Goal: Task Accomplishment & Management: Manage account settings

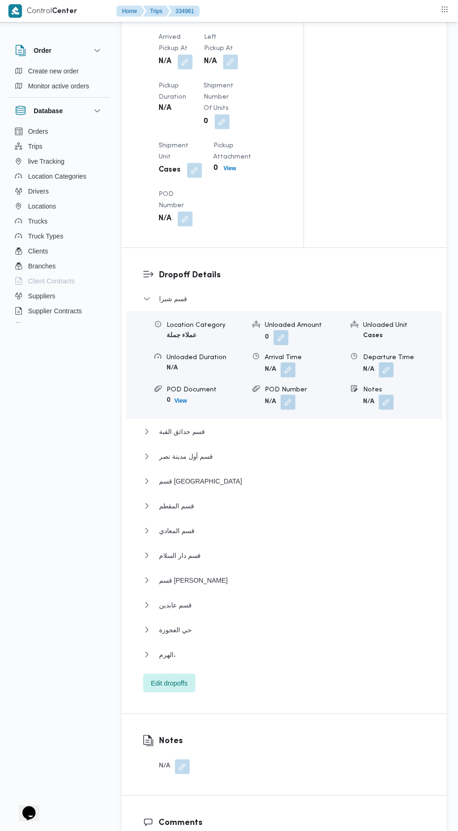
scroll to position [1045, 0]
click at [184, 53] on button "button" at bounding box center [185, 60] width 15 height 15
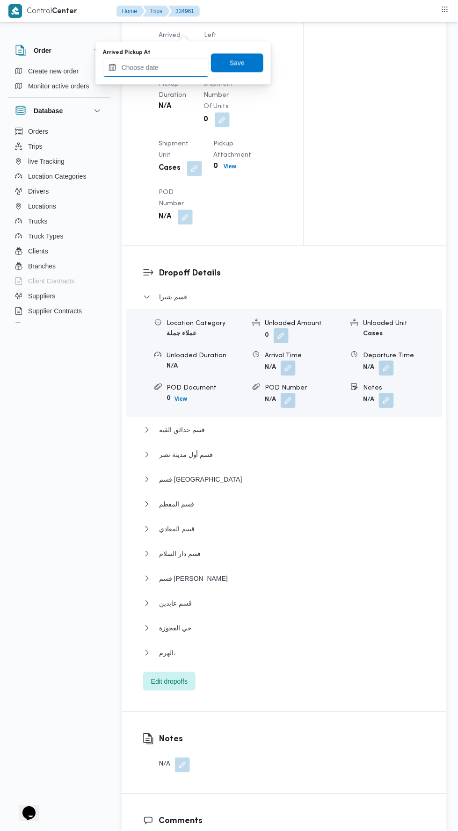
click at [176, 69] on input "Arrived Pickup At" at bounding box center [156, 67] width 106 height 19
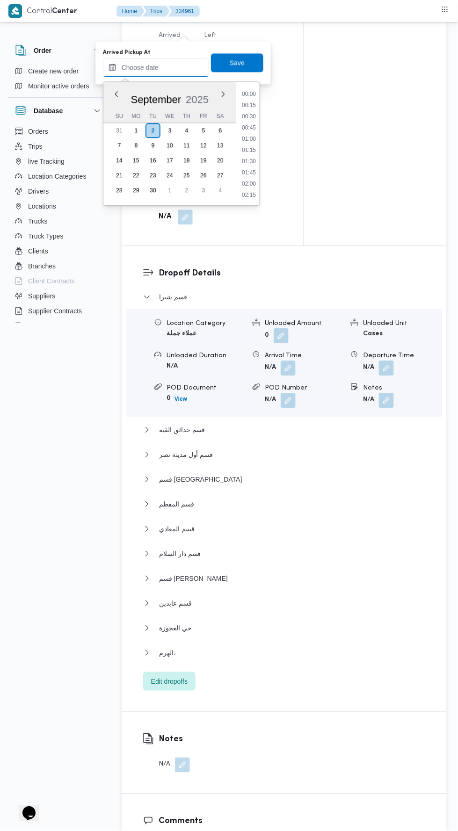
scroll to position [425, 0]
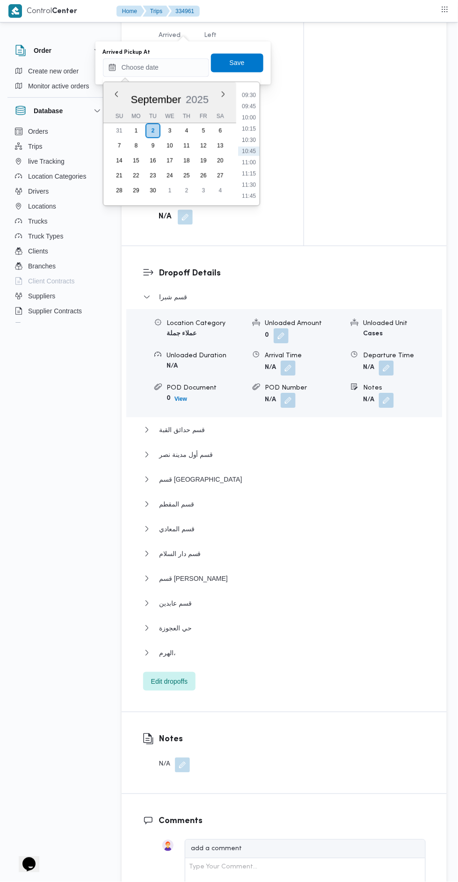
click at [249, 97] on li "09:30" at bounding box center [249, 95] width 22 height 9
type input "02/09/2025 09:30"
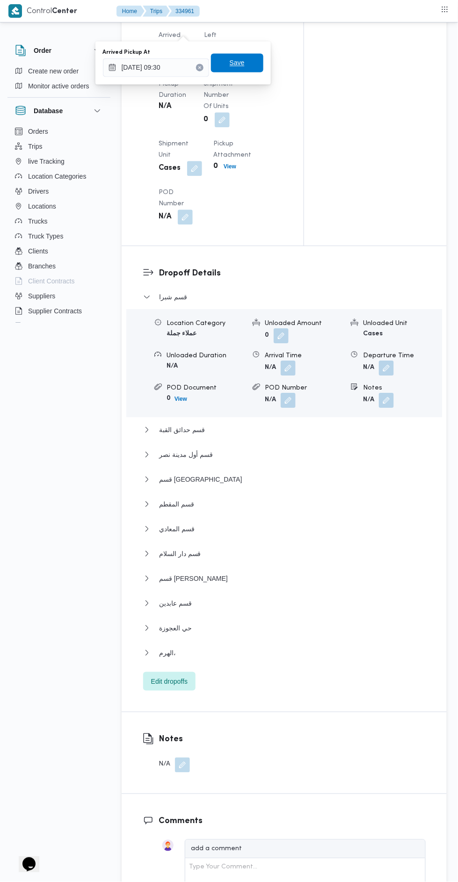
click at [250, 67] on span "Save" at bounding box center [237, 63] width 52 height 19
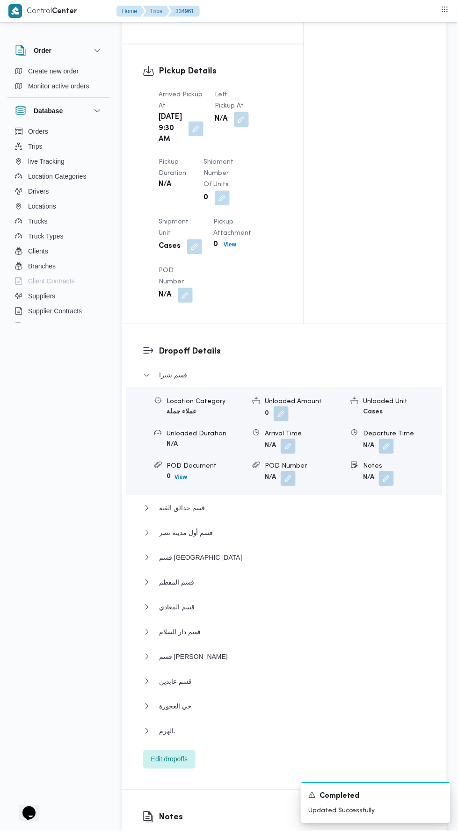
scroll to position [990, 0]
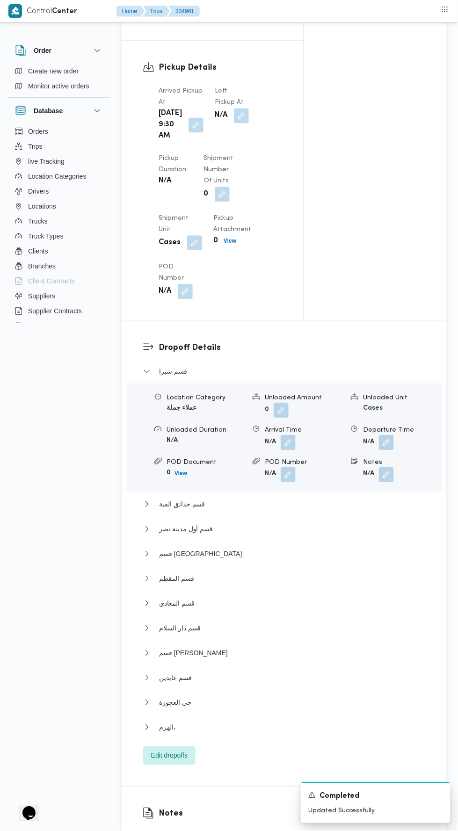
click at [236, 108] on button "button" at bounding box center [241, 115] width 15 height 15
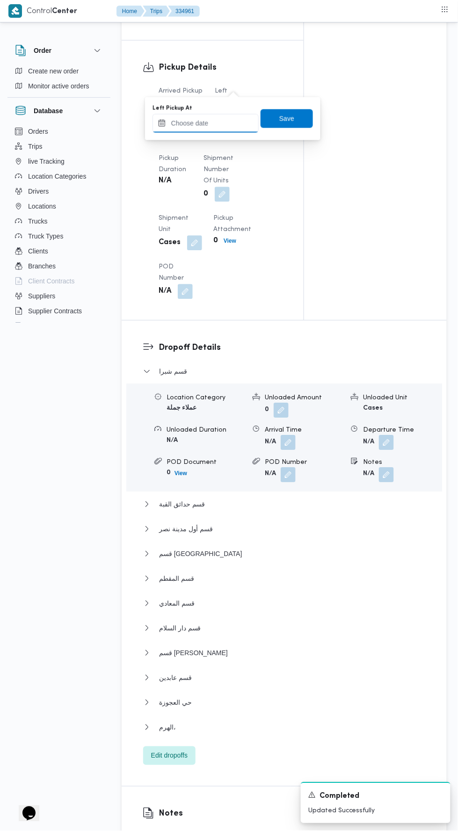
click at [217, 122] on input "Left Pickup At" at bounding box center [205, 123] width 106 height 19
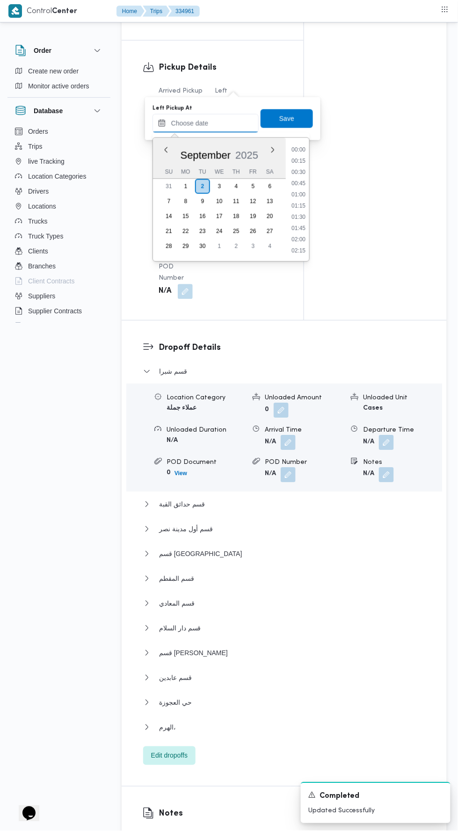
scroll to position [425, 0]
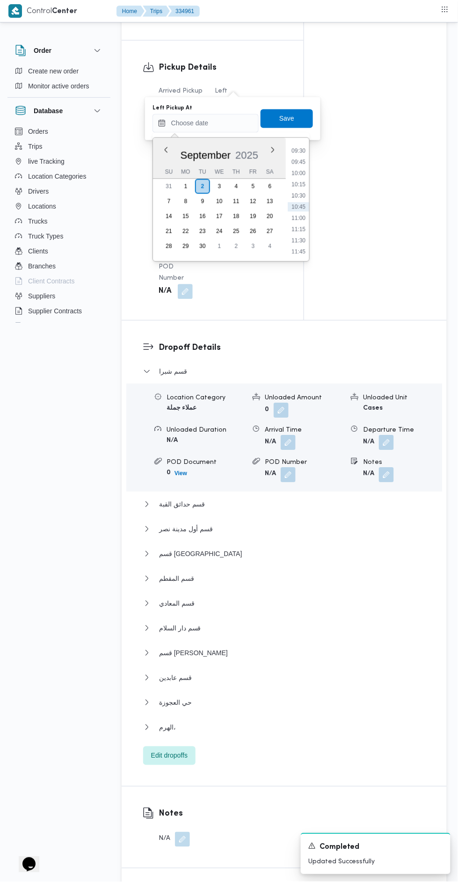
click at [301, 195] on li "10:30" at bounding box center [298, 195] width 22 height 9
type input "02/09/2025 10:30"
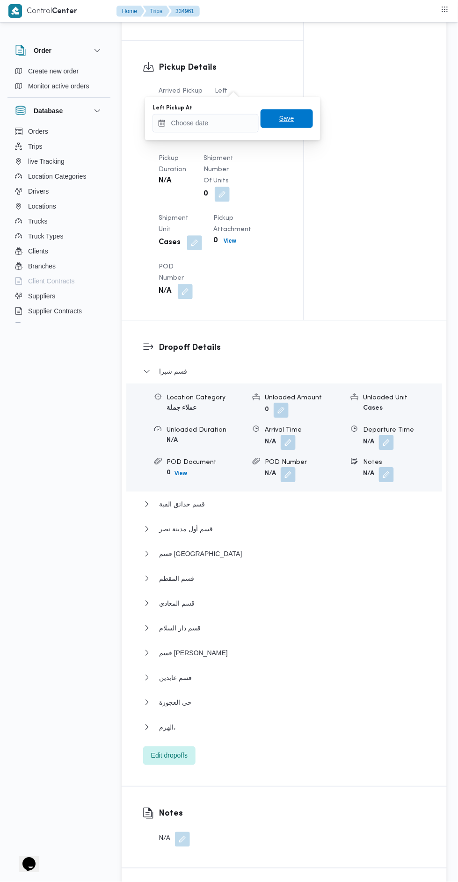
click at [305, 126] on span "Save" at bounding box center [286, 118] width 52 height 19
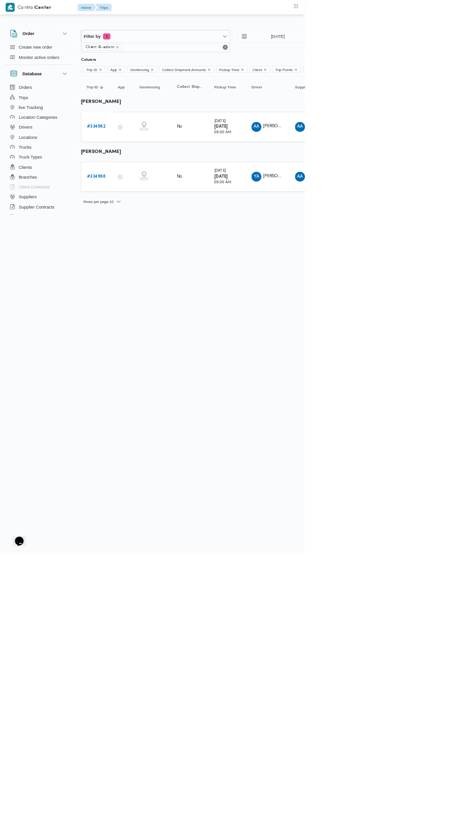
click at [142, 264] on b "# 334966" at bounding box center [144, 265] width 29 height 6
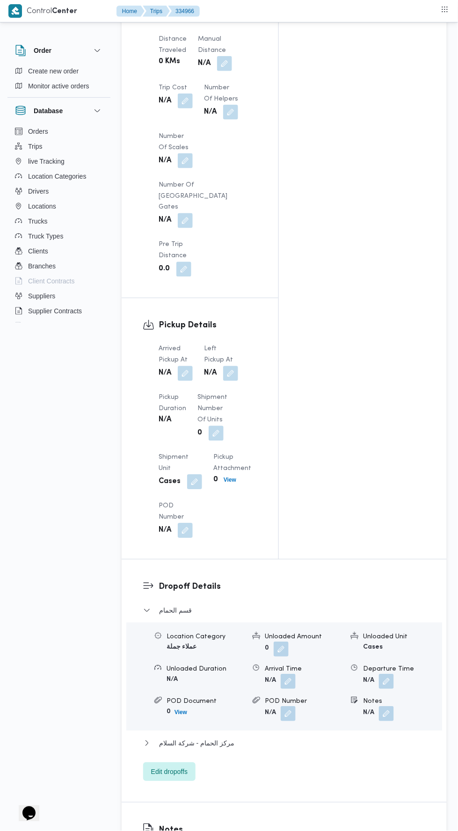
scroll to position [855, 0]
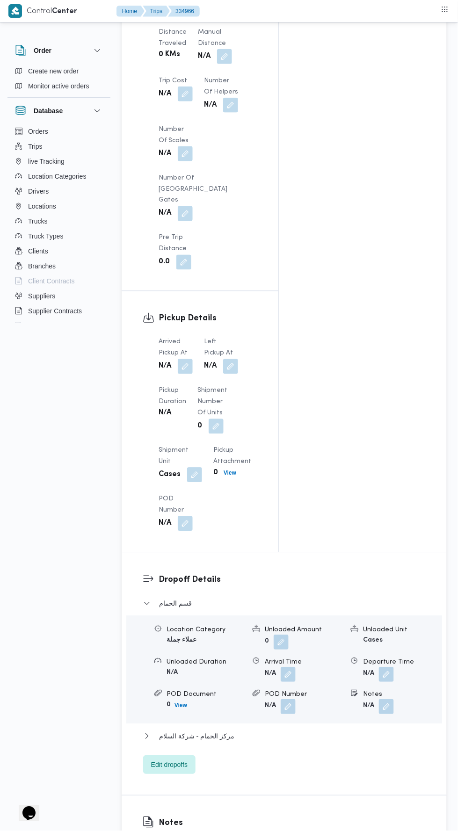
click at [185, 359] on button "button" at bounding box center [185, 366] width 15 height 15
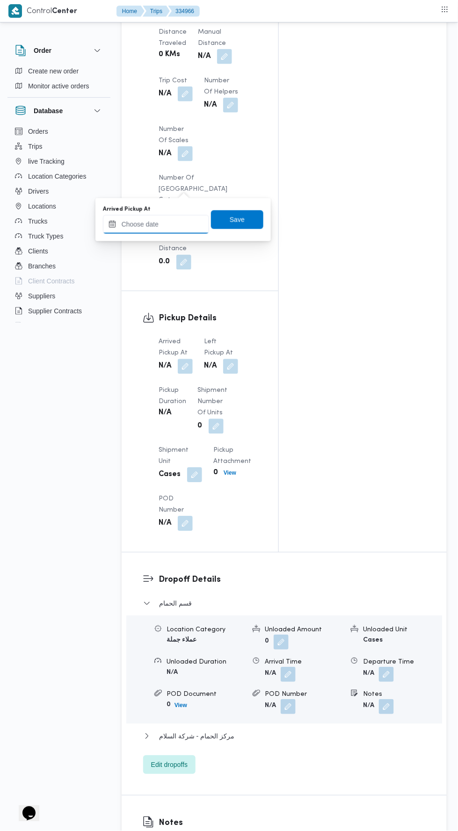
click at [164, 225] on input "Arrived Pickup At" at bounding box center [156, 224] width 106 height 19
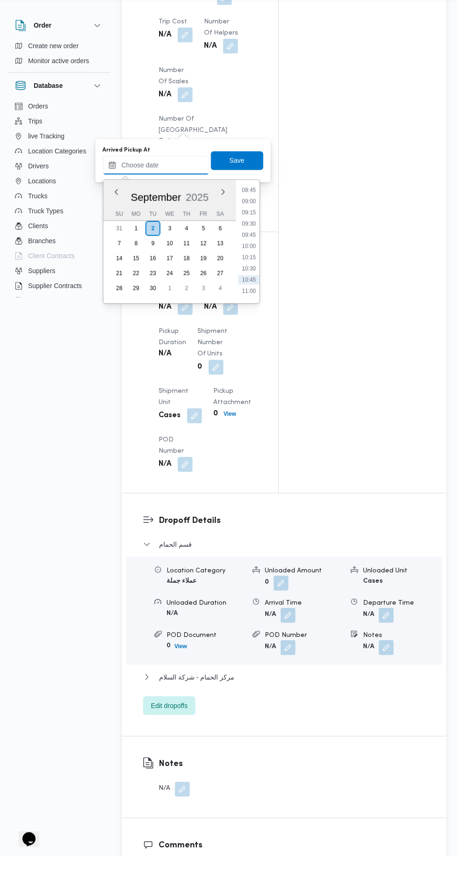
scroll to position [391, 0]
click at [255, 229] on li "09:00" at bounding box center [249, 229] width 22 height 9
type input "[DATE] 09:00"
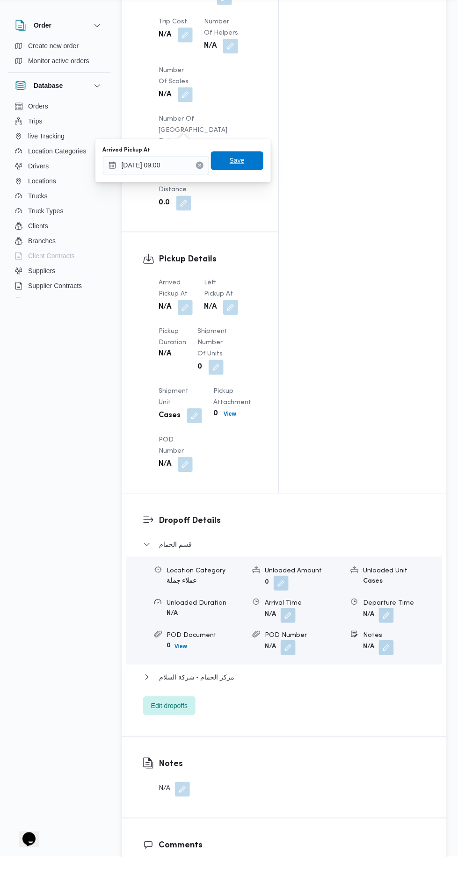
click at [246, 191] on span "Save" at bounding box center [237, 185] width 52 height 19
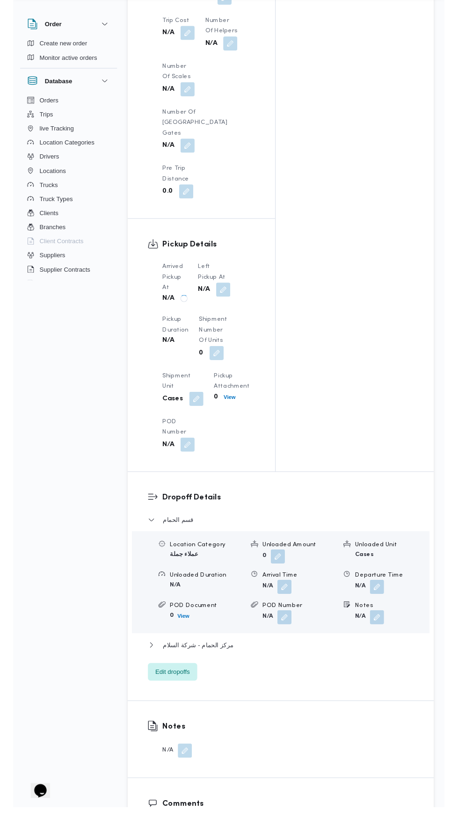
scroll to position [889, 0]
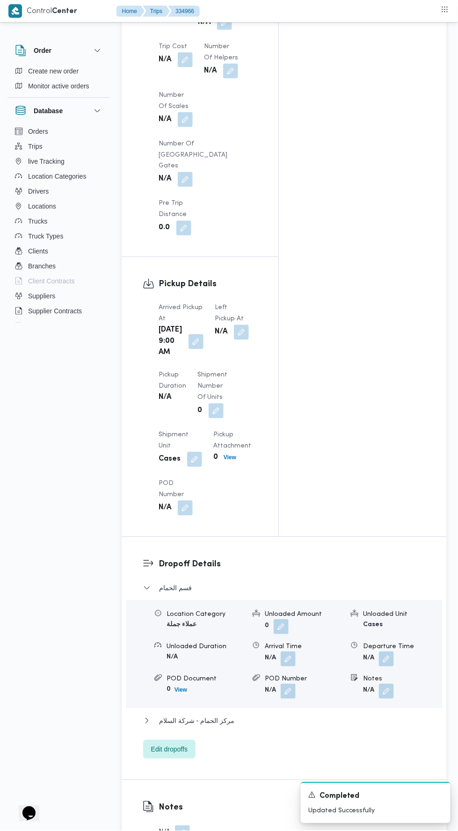
click at [237, 325] on button "button" at bounding box center [241, 332] width 15 height 15
click at [217, 187] on input "Left Pickup At" at bounding box center [205, 190] width 106 height 19
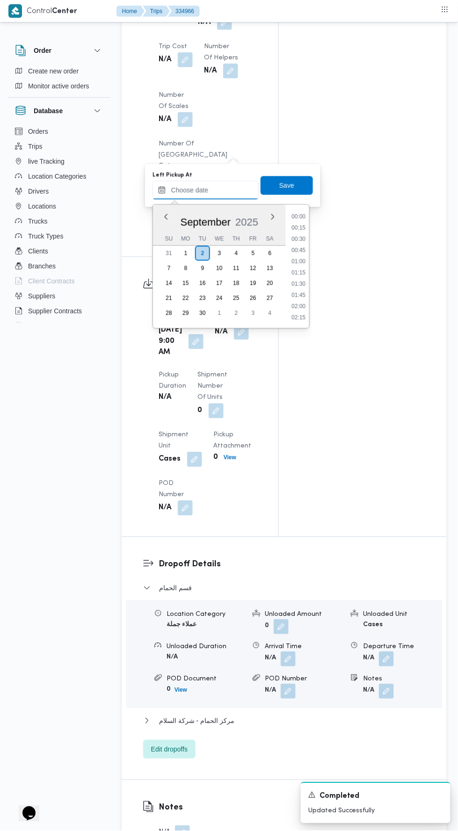
scroll to position [425, 0]
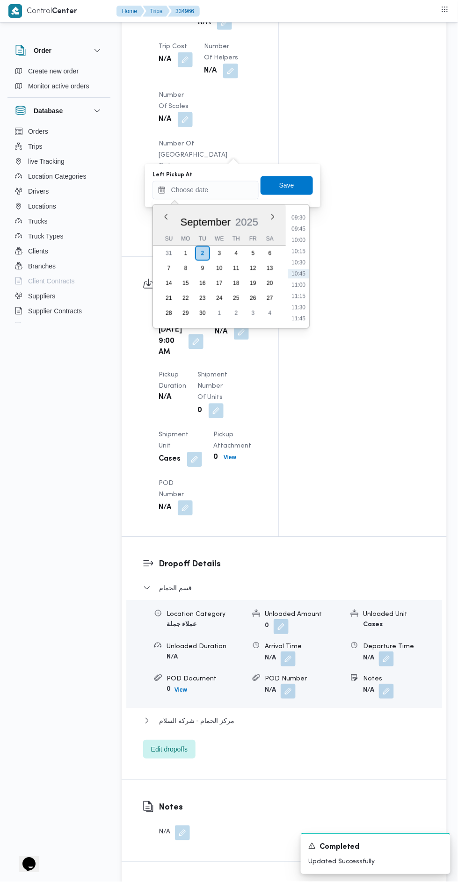
click at [296, 231] on li "09:45" at bounding box center [298, 228] width 22 height 9
type input "[DATE] 09:45"
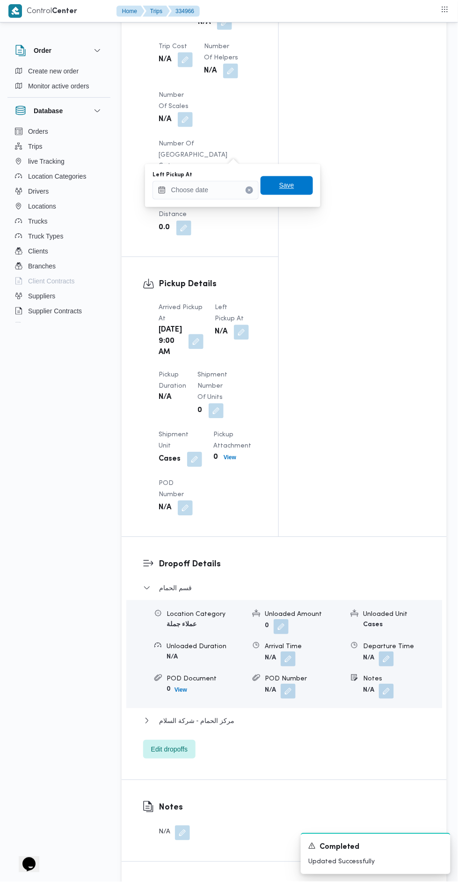
click at [301, 182] on span "Save" at bounding box center [286, 185] width 52 height 19
